Goal: Check status: Check status

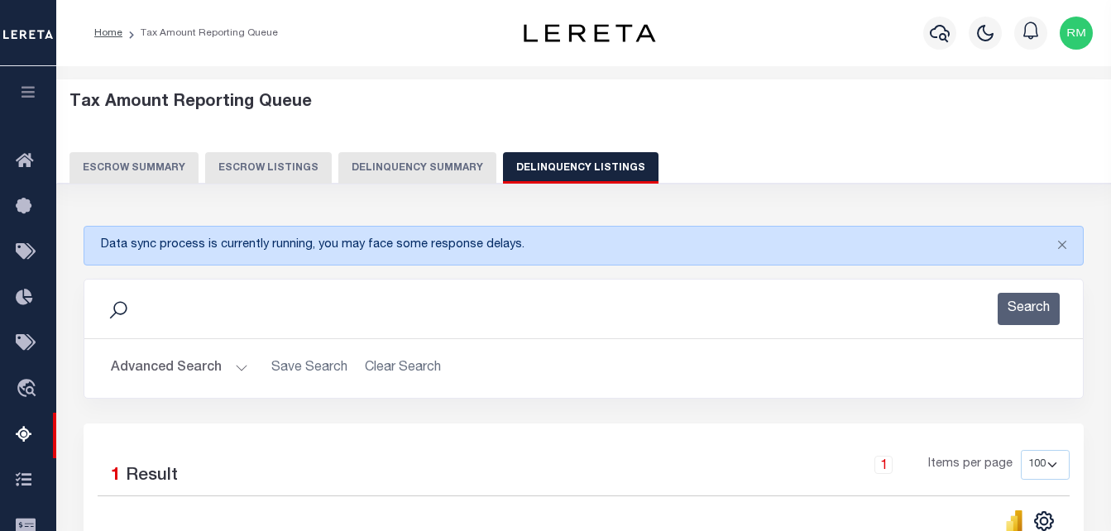
select select "100"
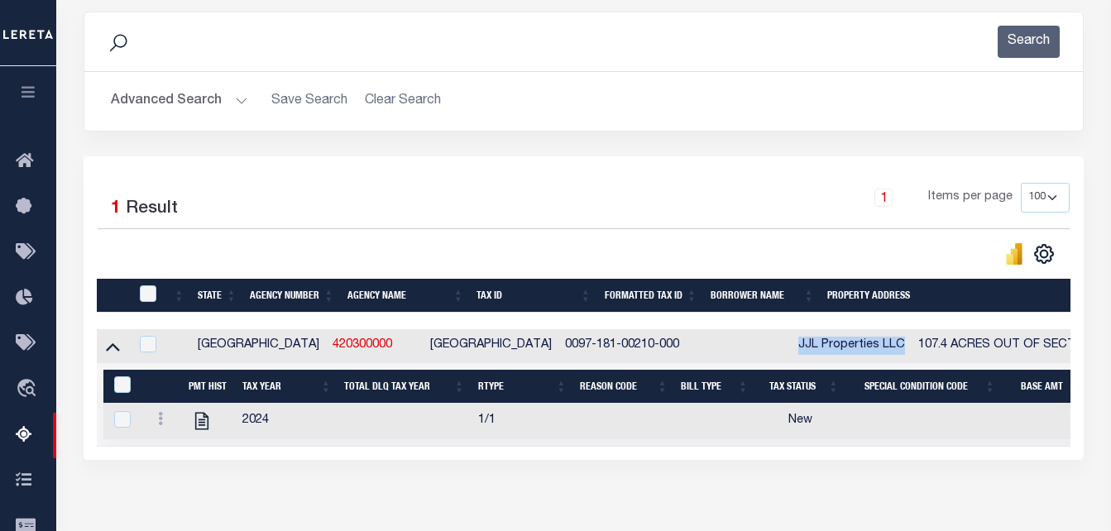
scroll to position [0, 468]
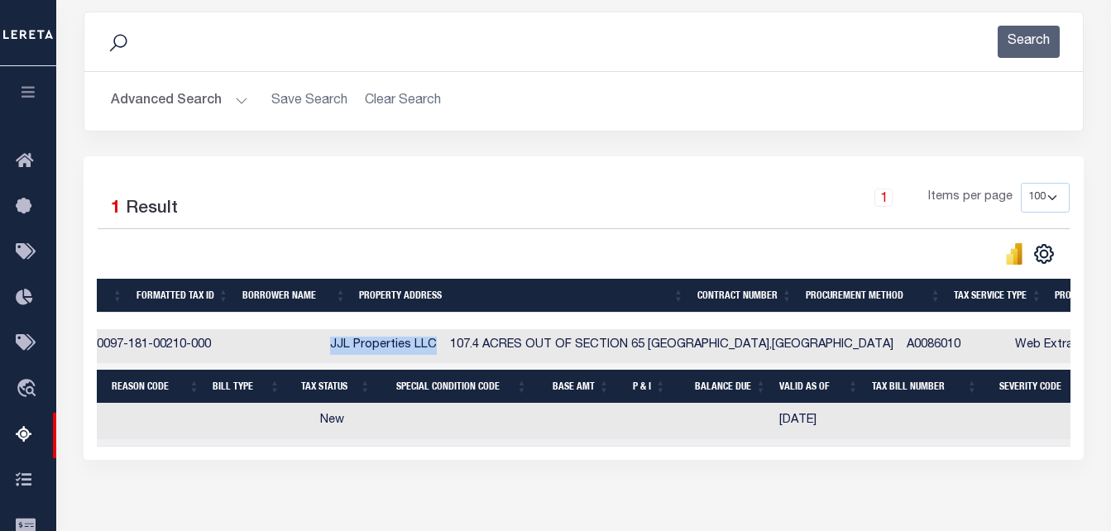
click at [174, 99] on button "Advanced Search" at bounding box center [179, 101] width 137 height 32
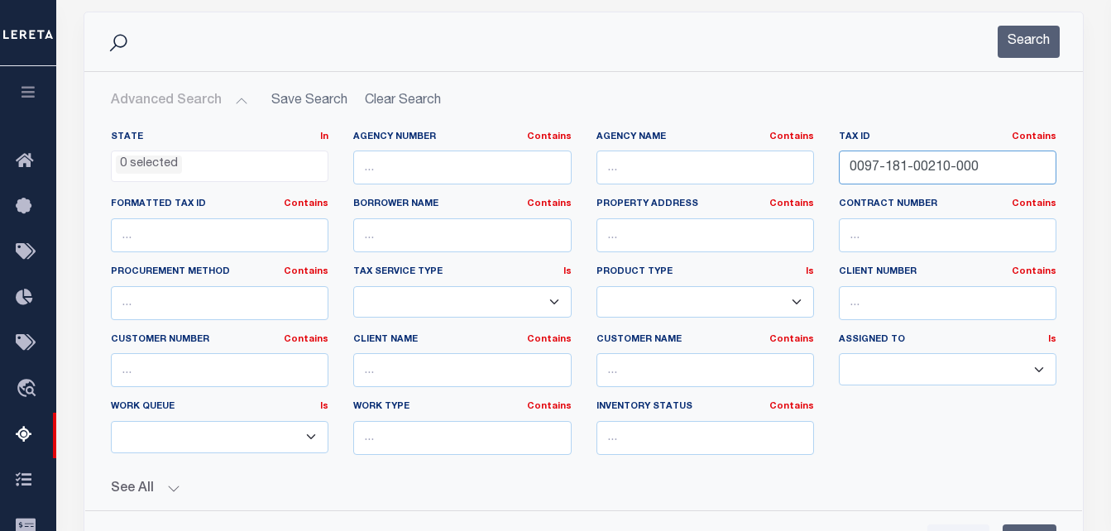
click at [895, 173] on input "0097-181-00210-000" at bounding box center [948, 168] width 218 height 34
paste input "109358A"
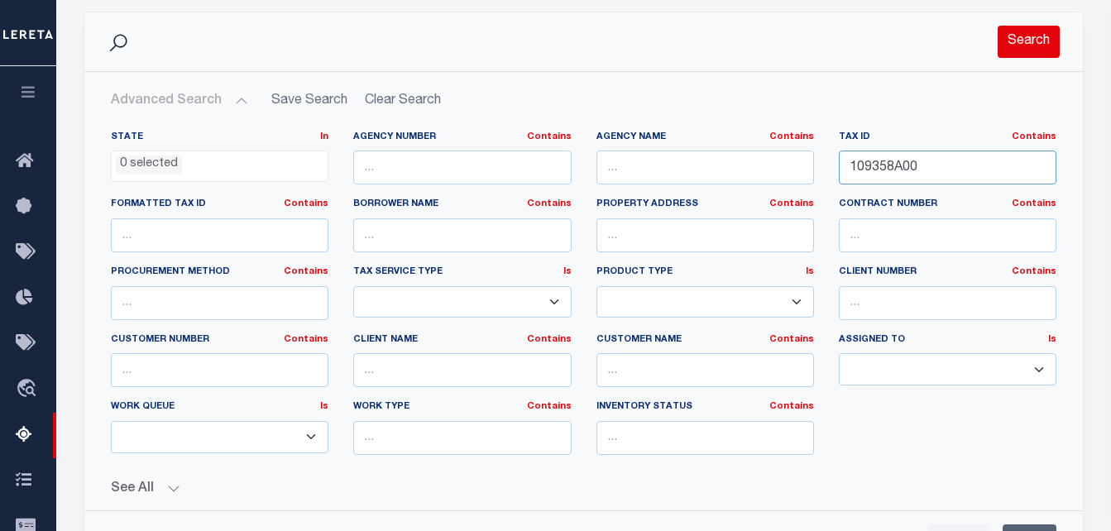
type input "109358A00"
click at [1029, 50] on button "Search" at bounding box center [1029, 42] width 62 height 32
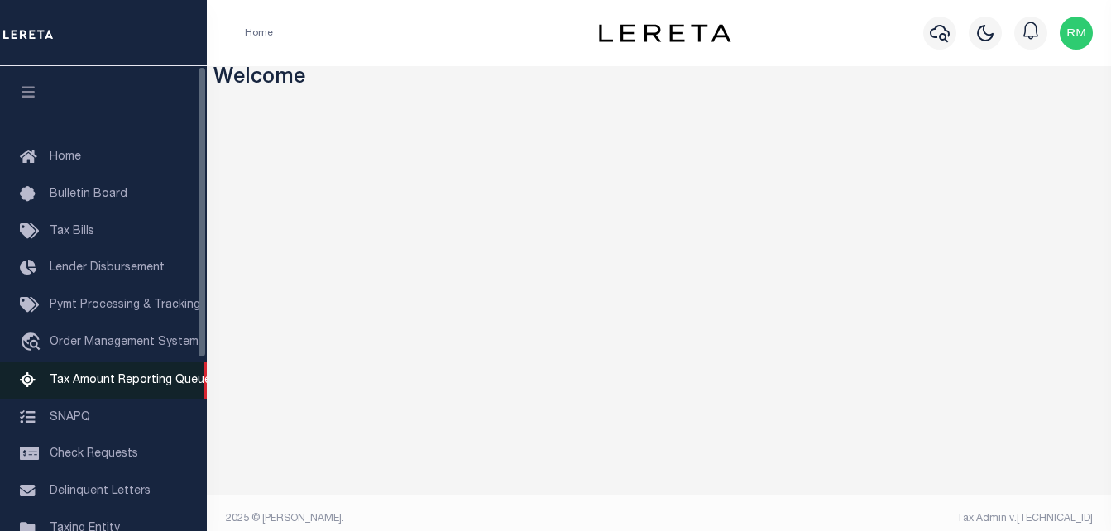
click at [106, 378] on span "Tax Amount Reporting Queue" at bounding box center [130, 381] width 161 height 12
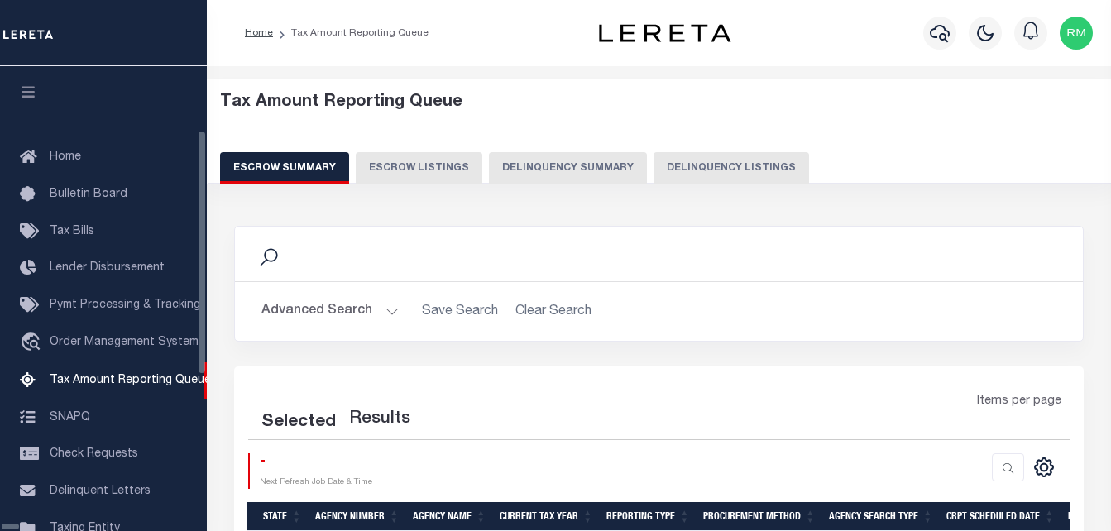
click at [654, 166] on button "Delinquency Listings" at bounding box center [732, 167] width 156 height 31
select select "100"
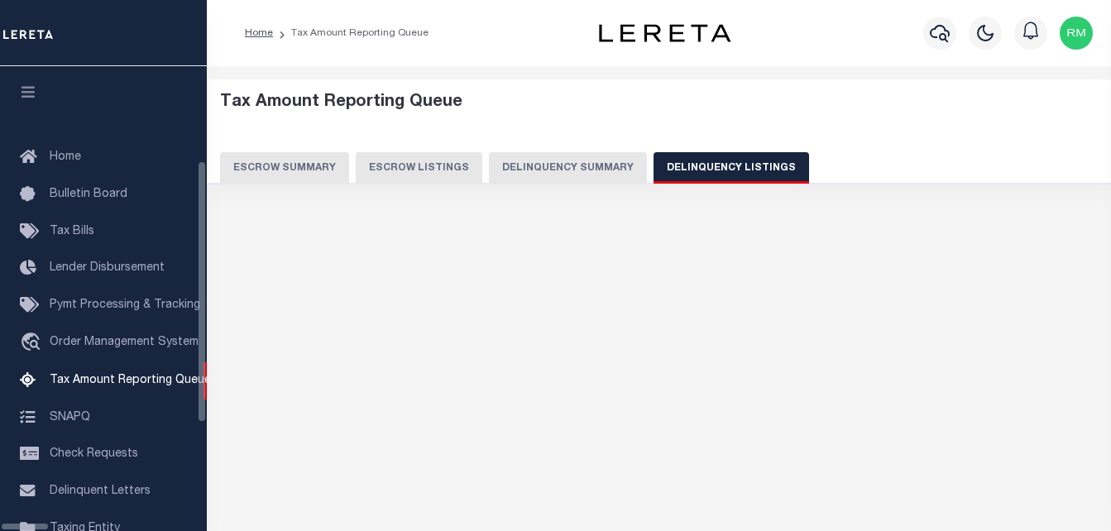
scroll to position [167, 0]
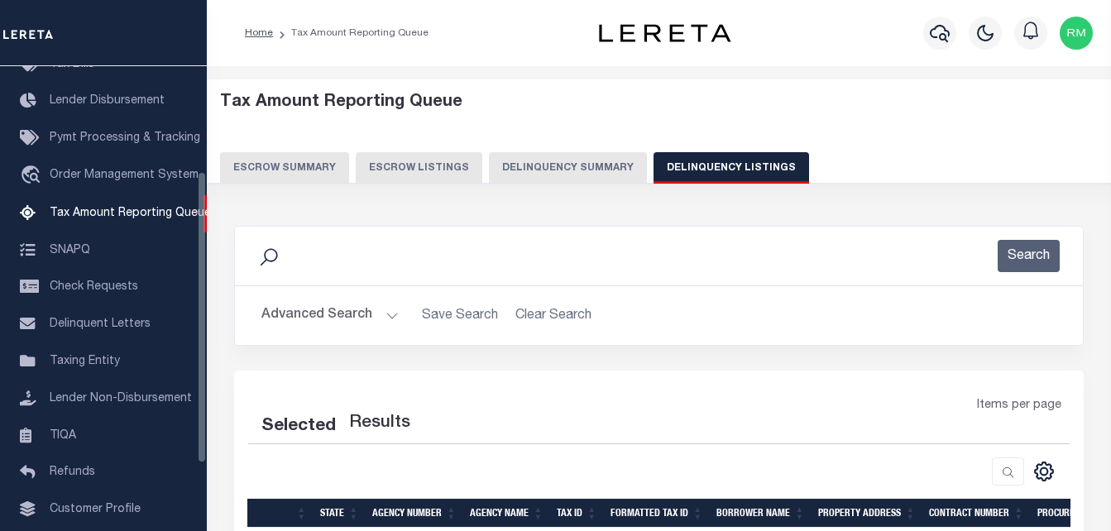
select select "100"
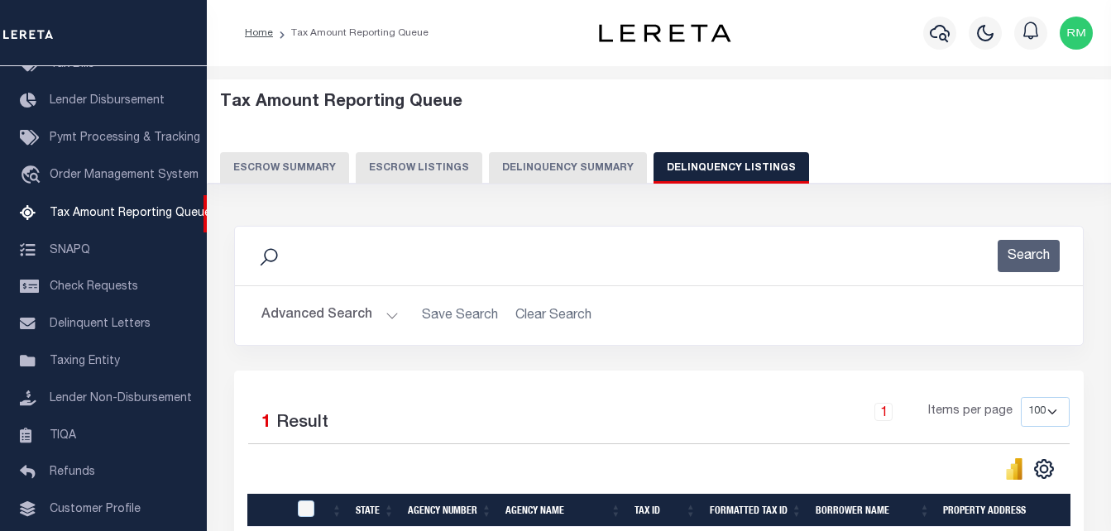
click at [290, 316] on button "Advanced Search" at bounding box center [330, 316] width 137 height 32
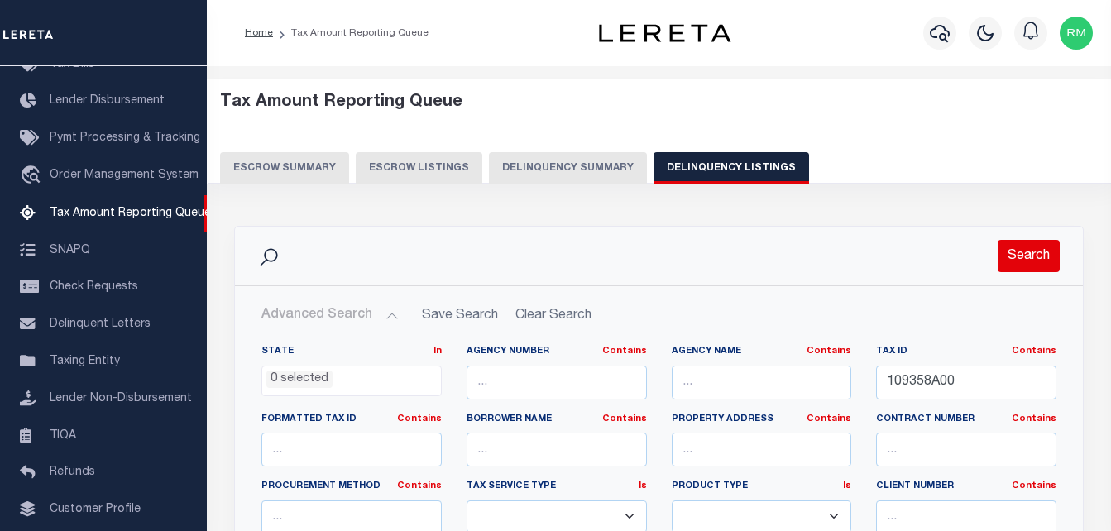
click at [1020, 264] on button "Search" at bounding box center [1029, 256] width 62 height 32
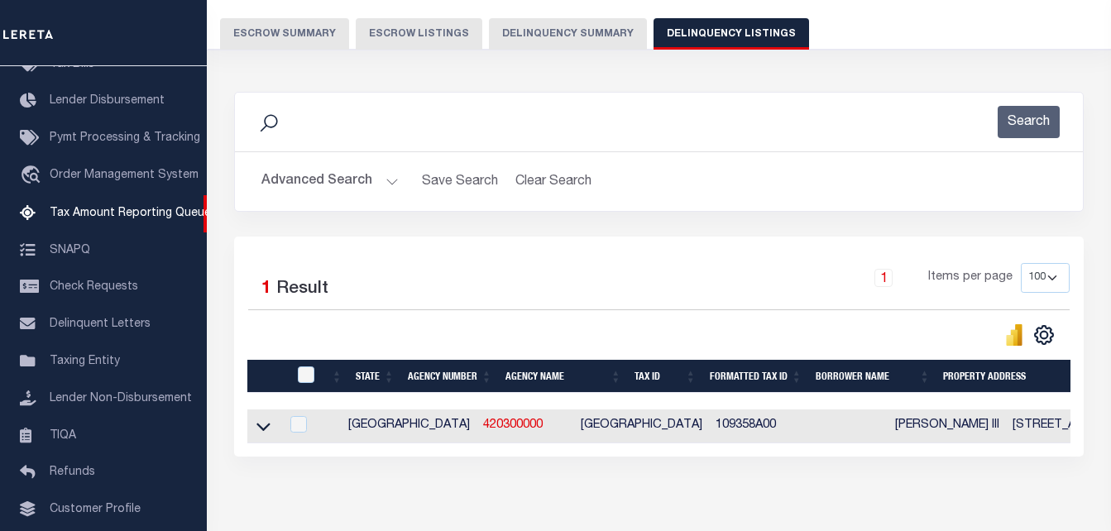
scroll to position [223, 0]
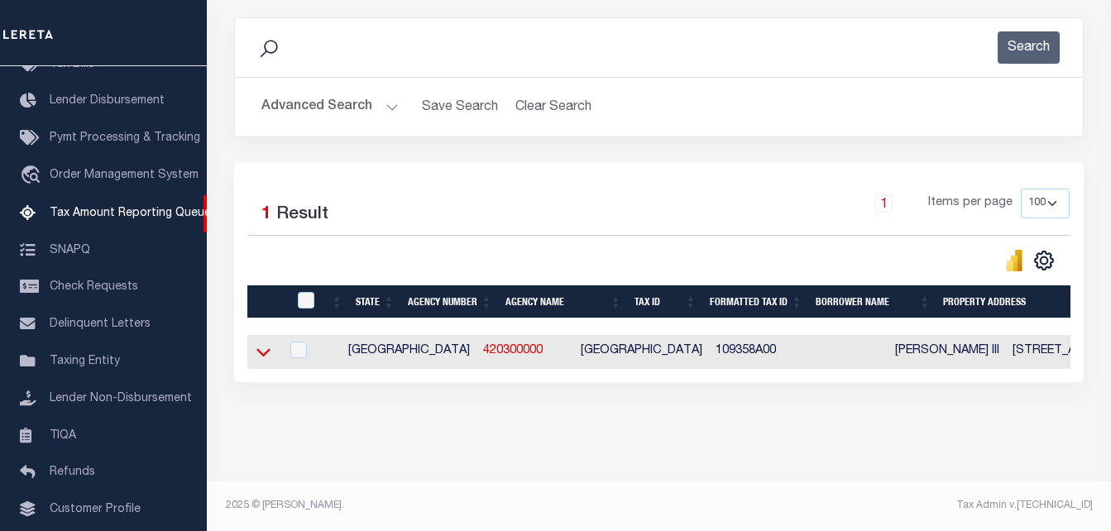
click at [266, 343] on icon at bounding box center [264, 351] width 14 height 17
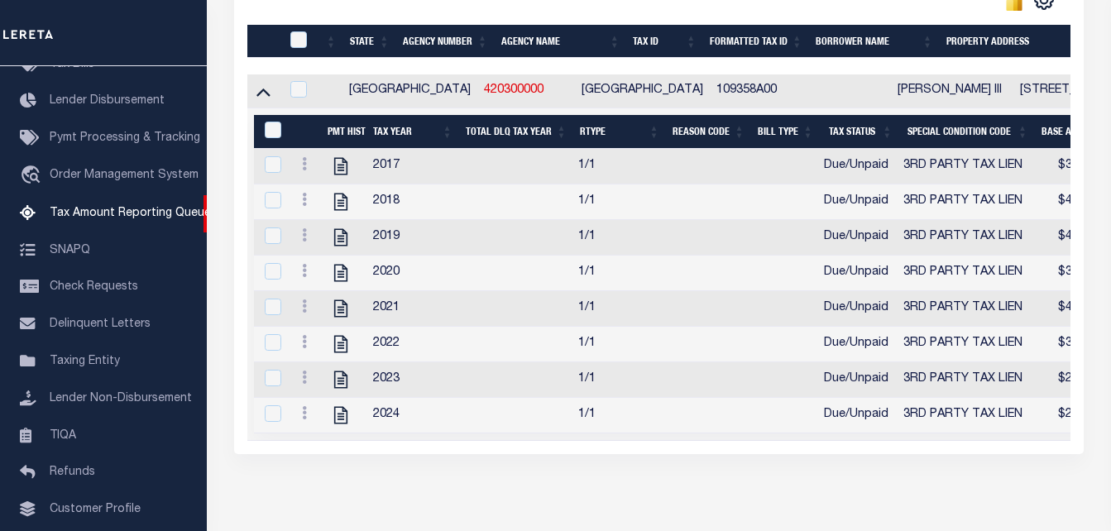
scroll to position [471, 0]
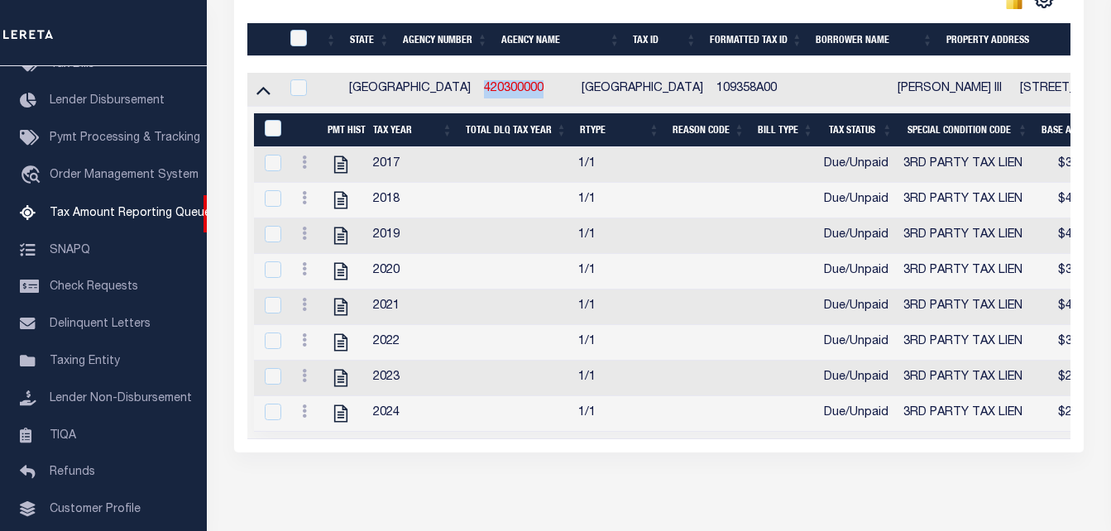
copy link "420300000"
drag, startPoint x: 473, startPoint y: 86, endPoint x: 403, endPoint y: 89, distance: 70.4
click at [478, 89] on td "420300000" at bounding box center [527, 90] width 98 height 34
checkbox input "true"
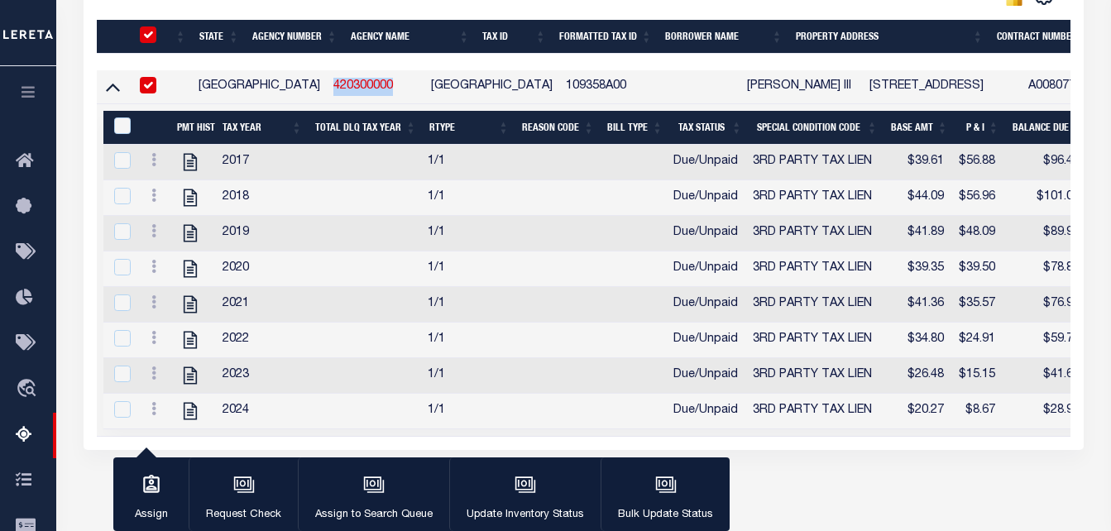
scroll to position [468, 0]
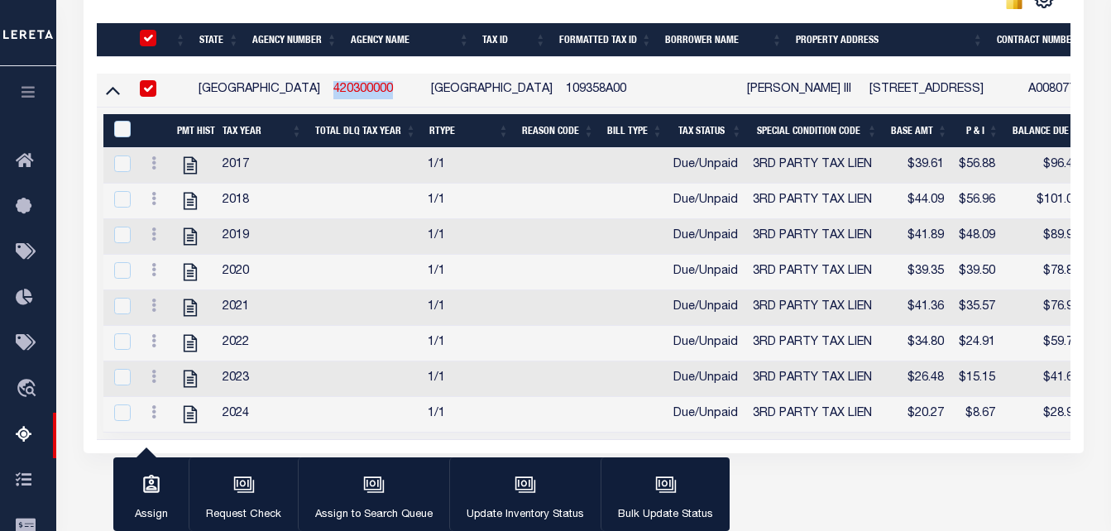
copy td "[PERSON_NAME] III"
drag, startPoint x: 791, startPoint y: 87, endPoint x: 668, endPoint y: 86, distance: 123.3
click at [741, 86] on td "[PERSON_NAME] III" at bounding box center [802, 91] width 123 height 34
checkbox input "false"
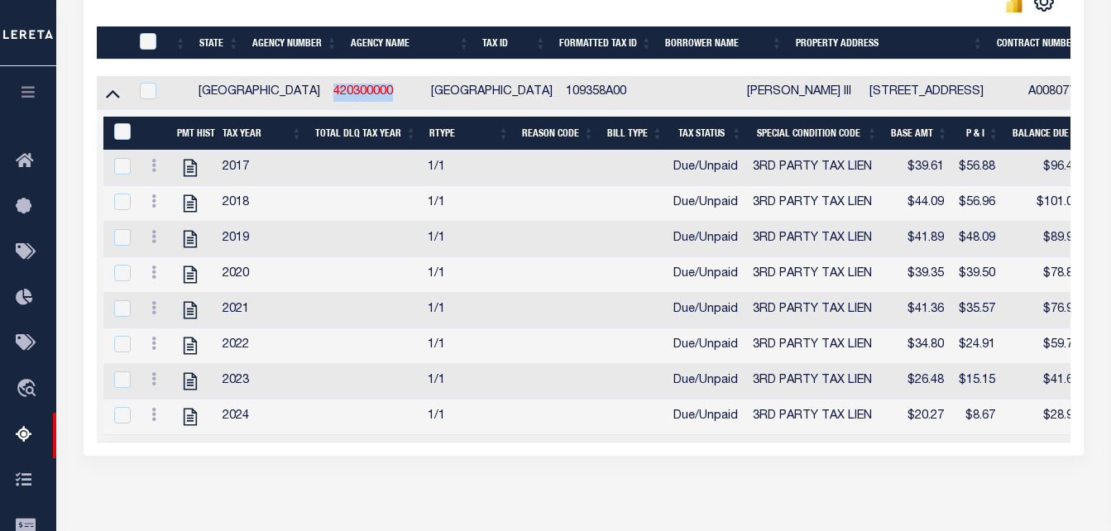
scroll to position [471, 0]
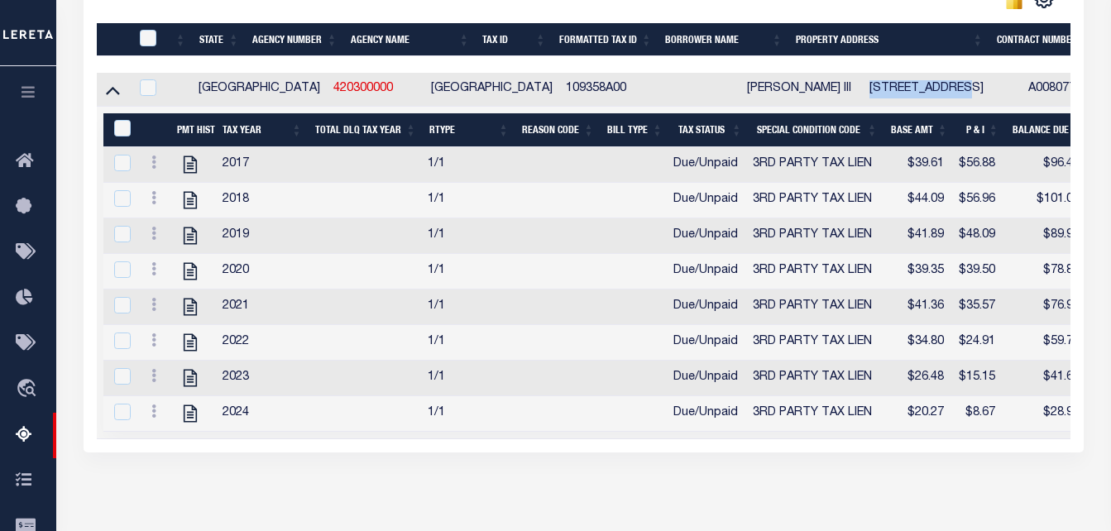
copy td "[GEOGRAPHIC_DATA]"
drag, startPoint x: 896, startPoint y: 90, endPoint x: 805, endPoint y: 94, distance: 91.1
click at [863, 94] on td "[STREET_ADDRESS]" at bounding box center [942, 90] width 159 height 34
checkbox input "true"
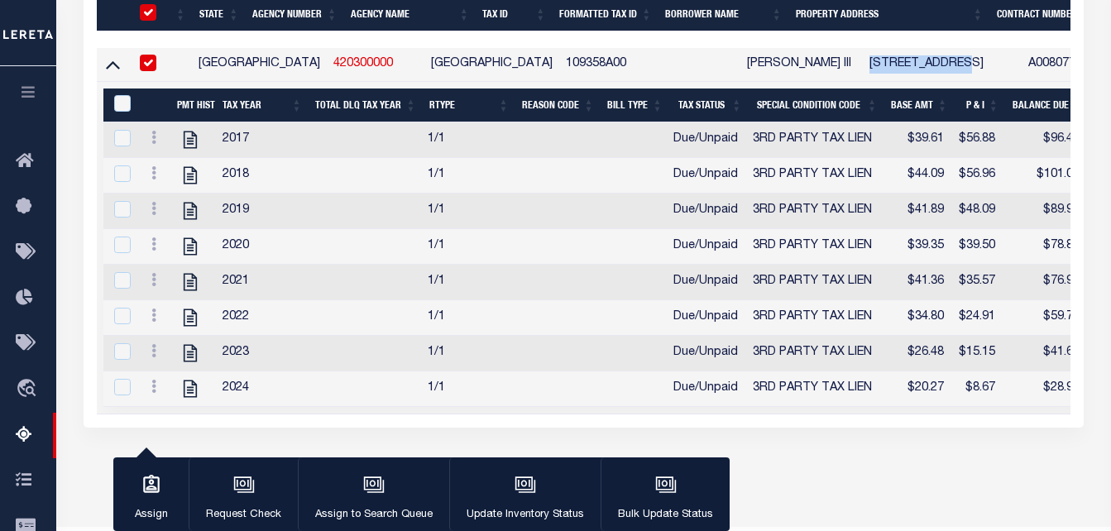
scroll to position [461, 0]
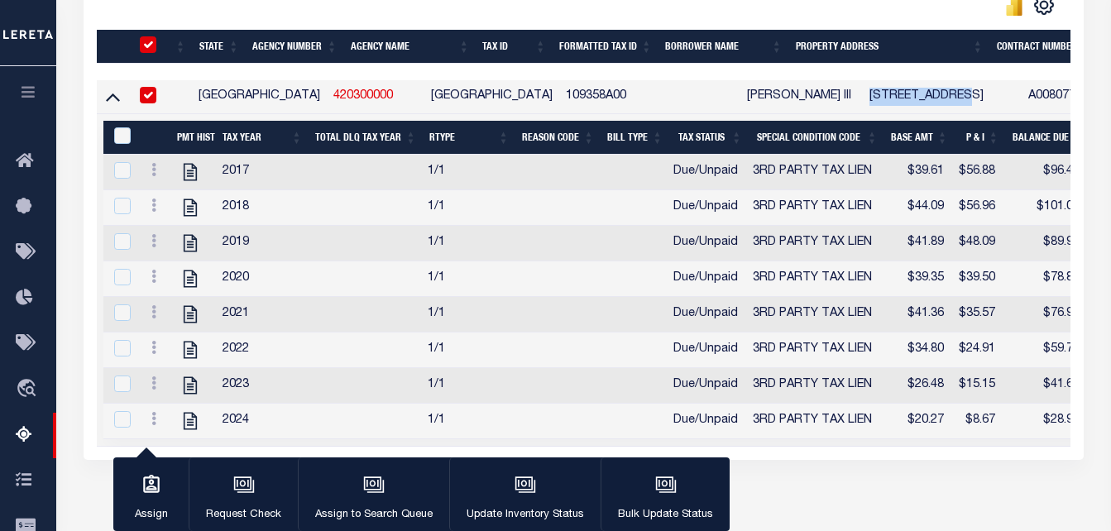
click at [145, 48] on input "checkbox" at bounding box center [148, 44] width 17 height 17
checkbox input "false"
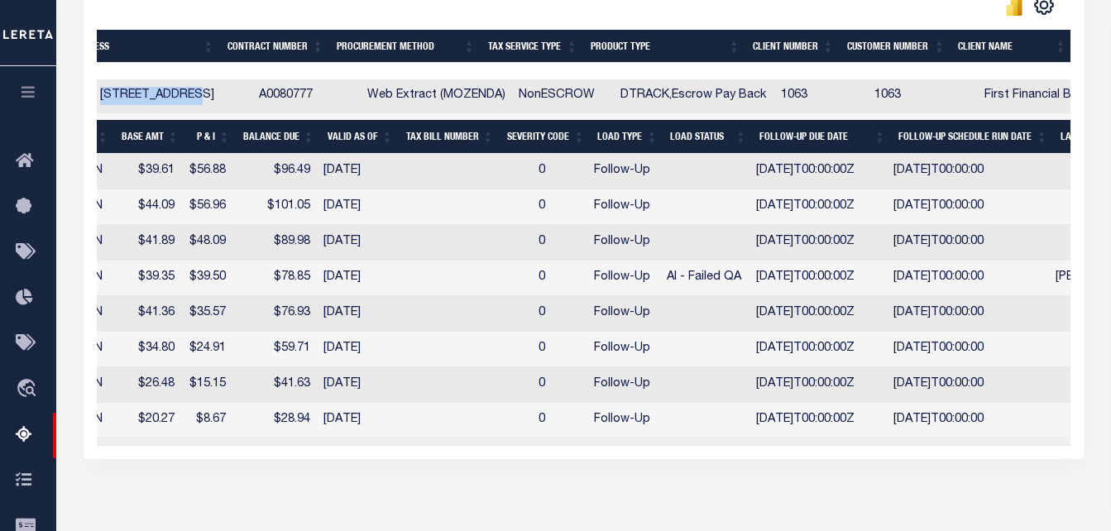
scroll to position [0, 737]
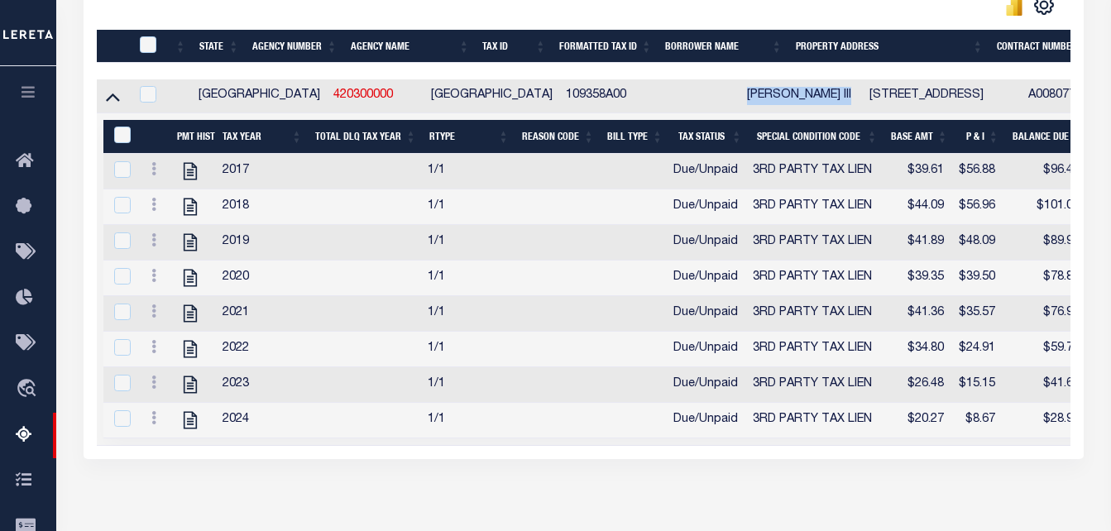
copy td "[PERSON_NAME]"
drag, startPoint x: 770, startPoint y: 96, endPoint x: 672, endPoint y: 97, distance: 98.5
click at [741, 97] on td "[PERSON_NAME] III" at bounding box center [802, 96] width 123 height 34
checkbox input "true"
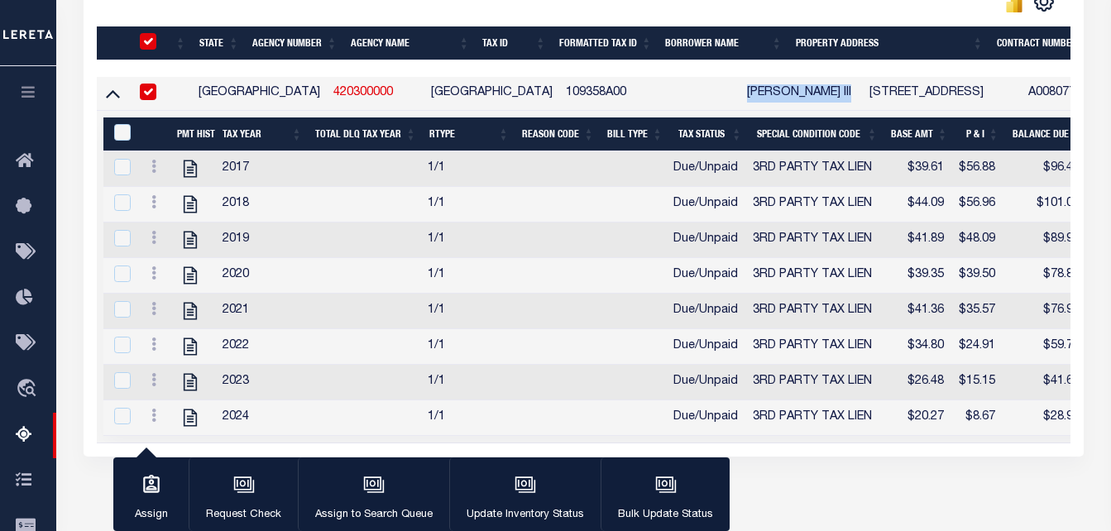
scroll to position [461, 0]
